Goal: Navigation & Orientation: Find specific page/section

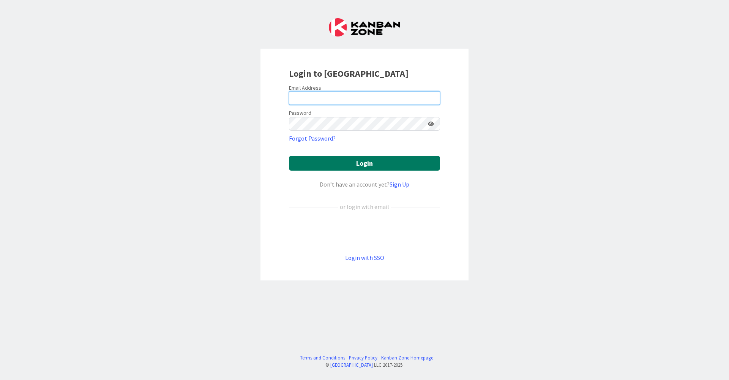
type input "[EMAIL_ADDRESS][DOMAIN_NAME]"
click at [348, 166] on button "Login" at bounding box center [364, 163] width 151 height 15
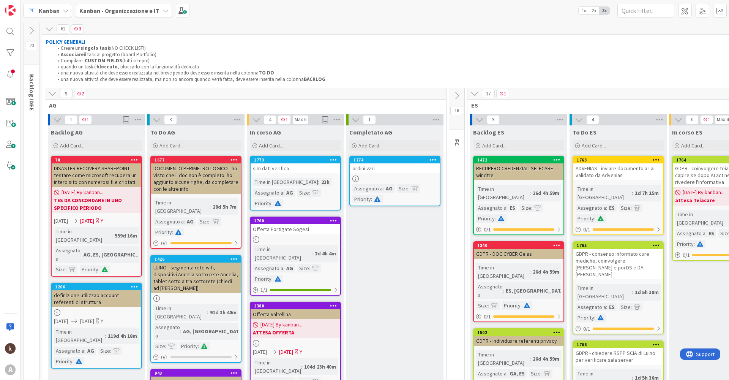
click at [52, 93] on icon at bounding box center [52, 93] width 8 height 8
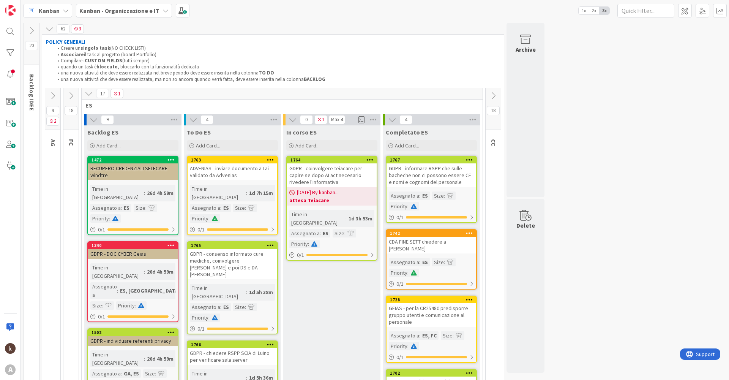
click at [122, 10] on b "Kanban - Organizzazione e IT" at bounding box center [119, 11] width 80 height 8
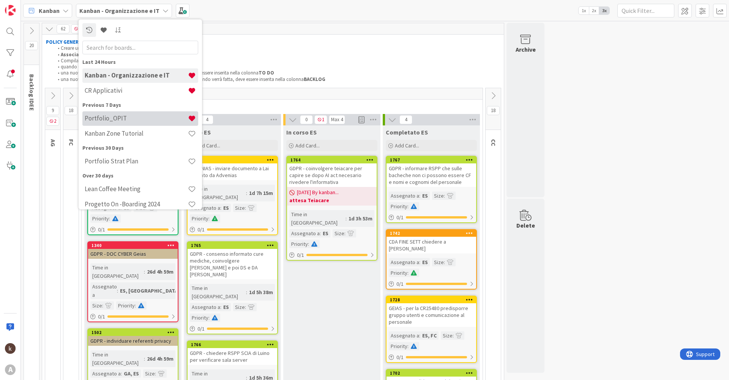
click at [119, 117] on h4 "Portfolio_OPIT" at bounding box center [136, 118] width 103 height 8
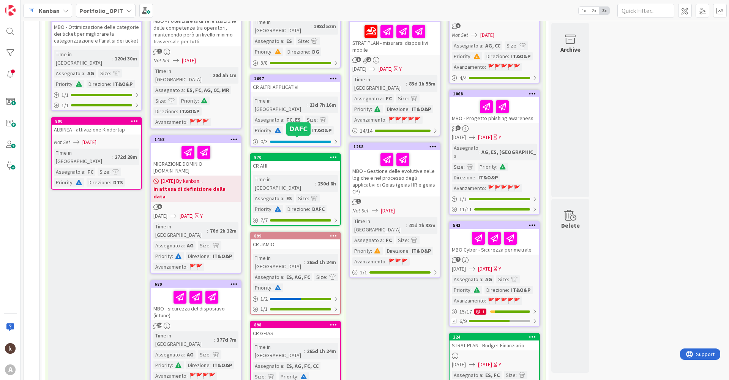
scroll to position [114, 0]
